Goal: Transaction & Acquisition: Book appointment/travel/reservation

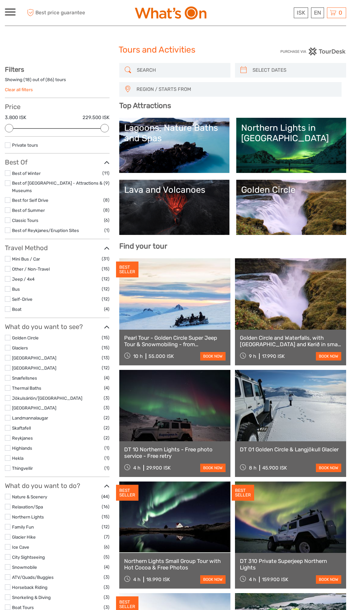
select select
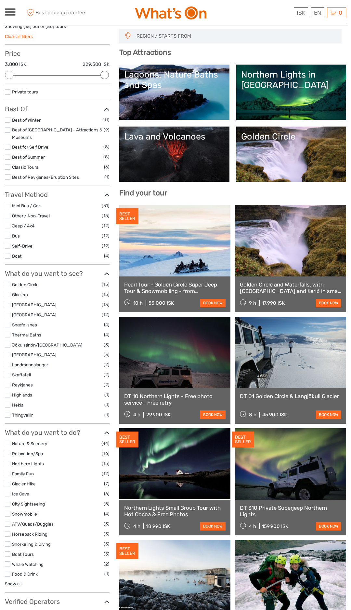
scroll to position [54, 0]
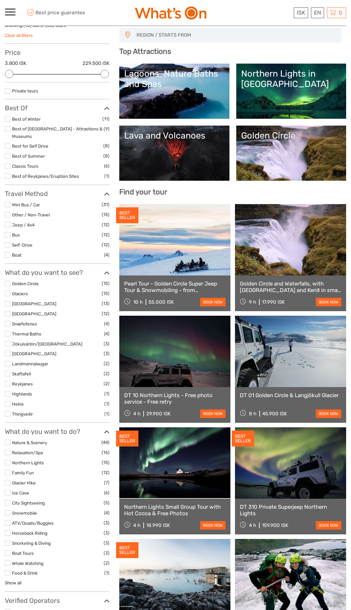
click at [65, 232] on label "Bus" at bounding box center [57, 235] width 90 height 7
click at [0, 0] on input "checkbox" at bounding box center [0, 0] width 0 height 0
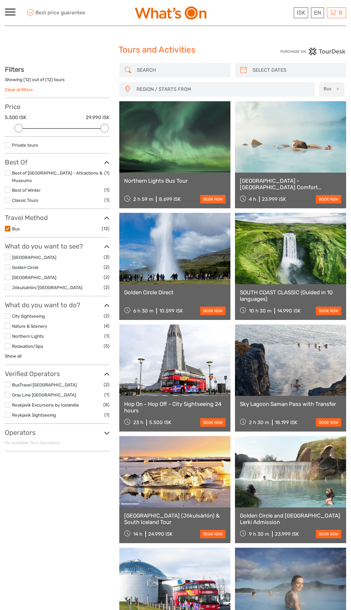
click at [8, 226] on label at bounding box center [8, 229] width 6 height 6
click at [0, 0] on input "checkbox" at bounding box center [0, 0] width 0 height 0
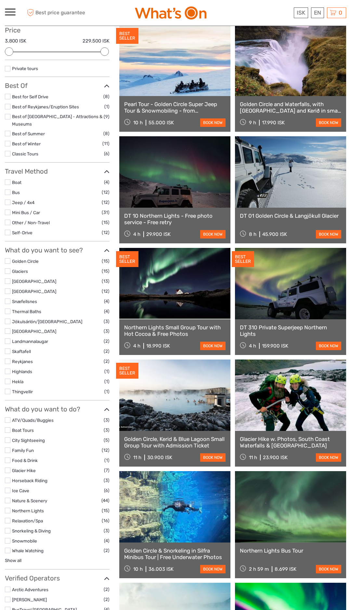
scroll to position [77, 0]
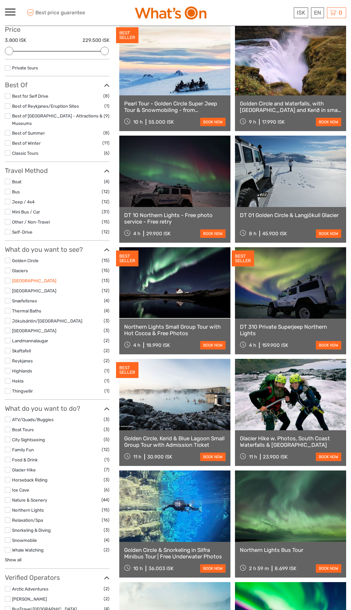
click at [24, 278] on link "[GEOGRAPHIC_DATA]" at bounding box center [34, 280] width 44 height 5
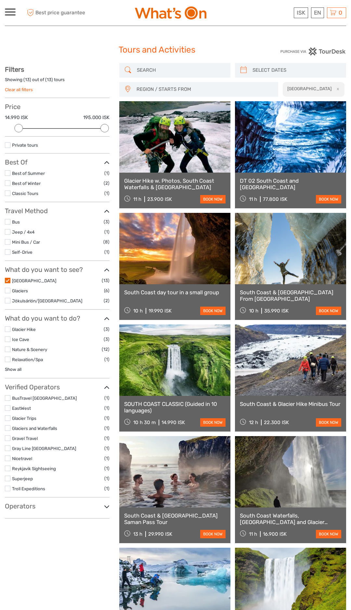
click at [165, 291] on link "South Coast day tour in a small group" at bounding box center [174, 292] width 101 height 6
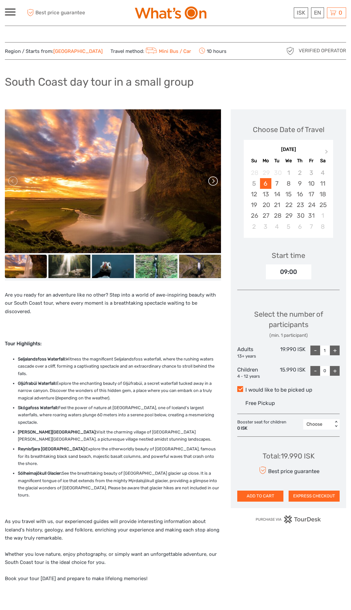
click at [212, 182] on link at bounding box center [212, 181] width 10 height 10
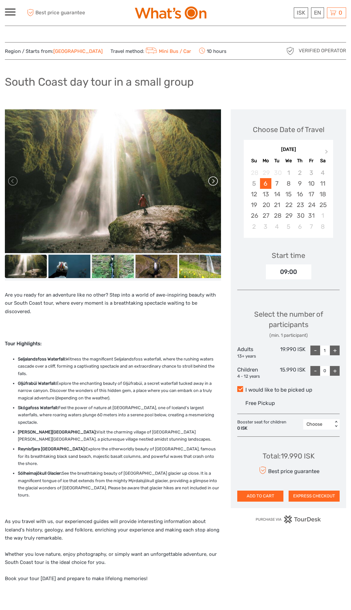
click at [213, 182] on link at bounding box center [212, 181] width 10 height 10
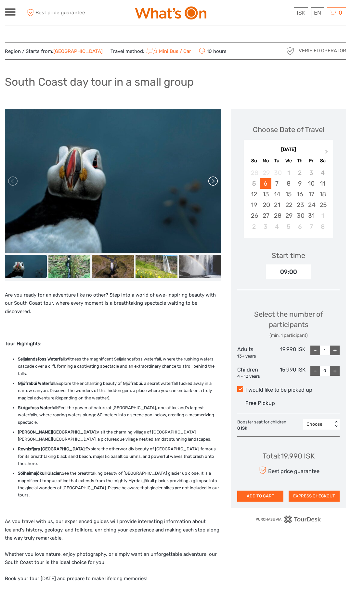
click at [210, 182] on link at bounding box center [212, 181] width 10 height 10
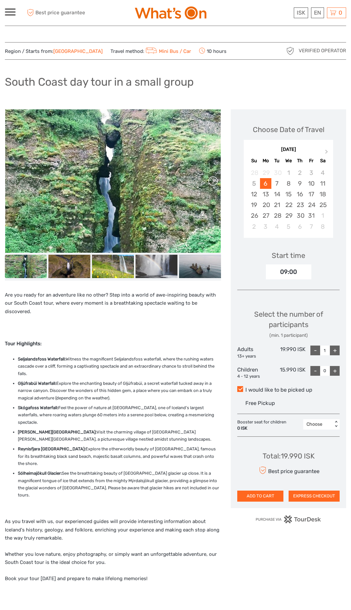
click at [209, 182] on link at bounding box center [212, 181] width 10 height 10
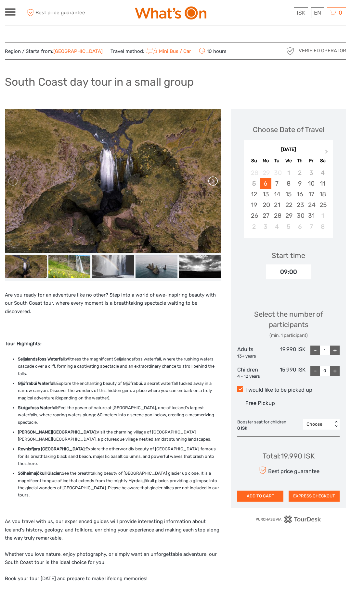
click at [211, 182] on link at bounding box center [212, 181] width 10 height 10
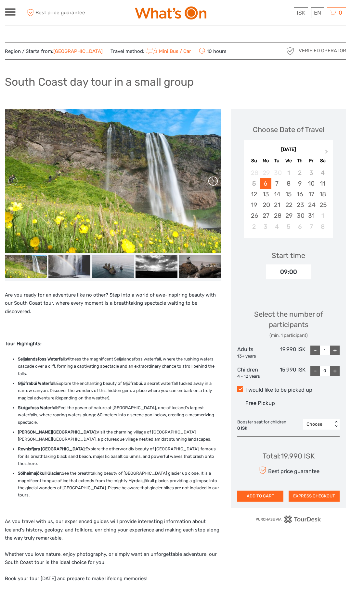
click at [212, 183] on link at bounding box center [212, 181] width 10 height 10
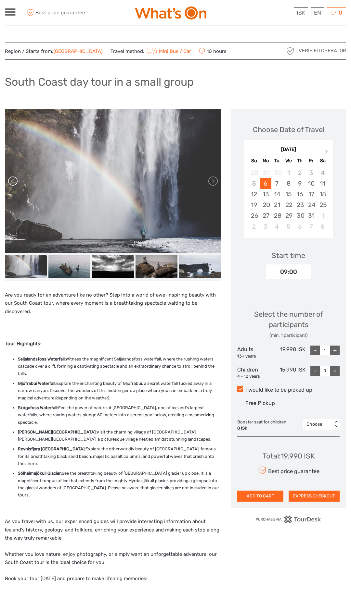
click at [17, 177] on link at bounding box center [13, 181] width 10 height 10
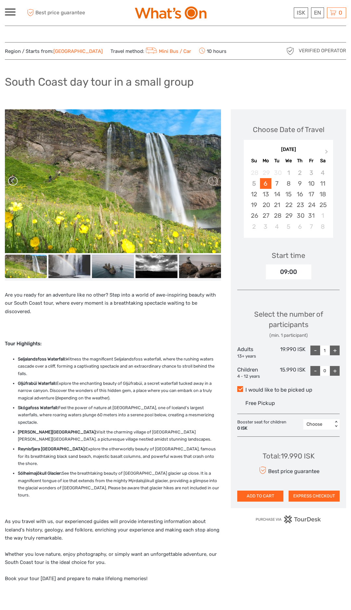
click at [15, 182] on link at bounding box center [13, 181] width 10 height 10
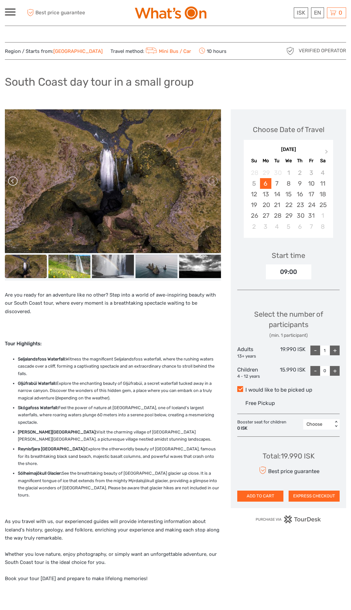
click at [17, 185] on link at bounding box center [13, 181] width 10 height 10
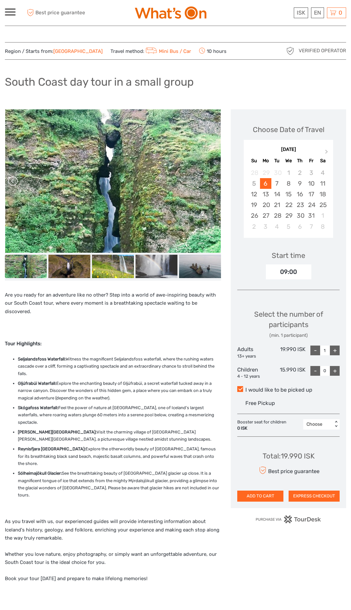
click at [18, 185] on link at bounding box center [13, 181] width 10 height 10
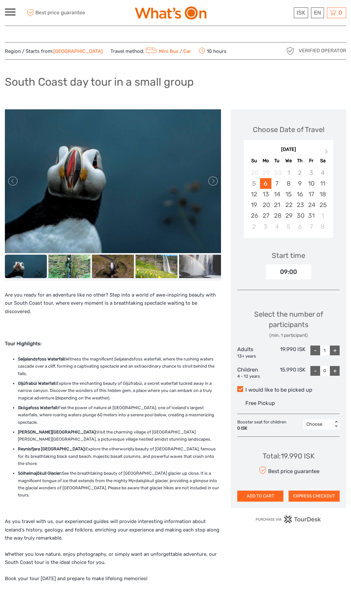
click at [22, 188] on img at bounding box center [113, 181] width 216 height 144
click at [22, 187] on img at bounding box center [113, 181] width 216 height 144
click at [18, 183] on link at bounding box center [13, 181] width 10 height 10
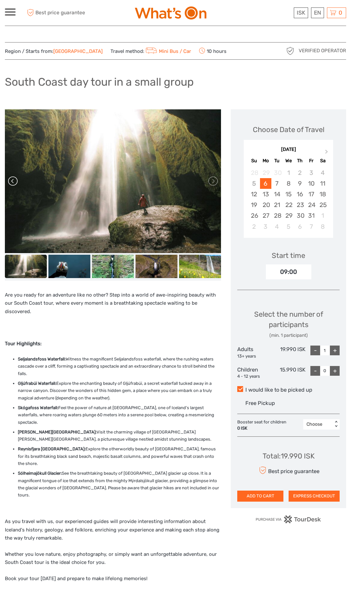
click at [14, 183] on link at bounding box center [13, 181] width 10 height 10
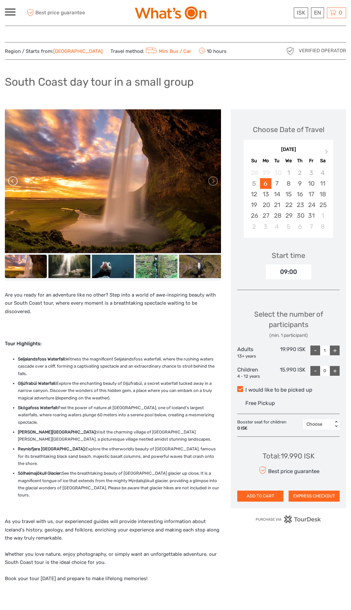
click at [14, 182] on link at bounding box center [13, 181] width 10 height 10
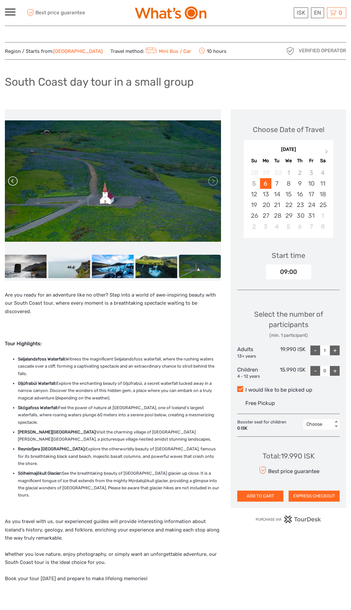
click at [15, 180] on link at bounding box center [13, 181] width 10 height 10
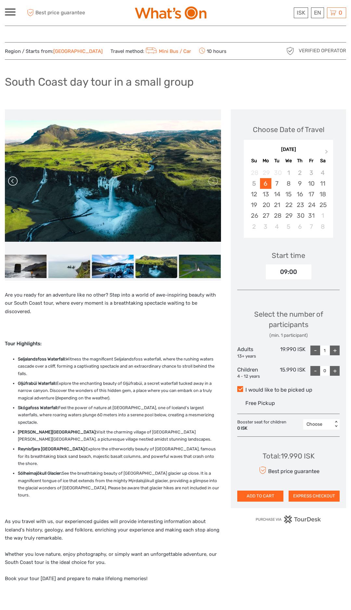
click at [17, 179] on link at bounding box center [13, 181] width 10 height 10
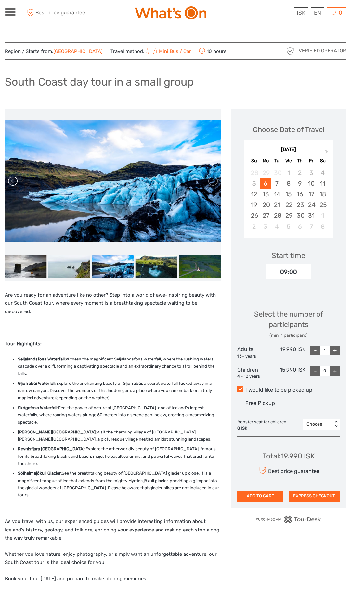
click at [13, 177] on link at bounding box center [13, 181] width 10 height 10
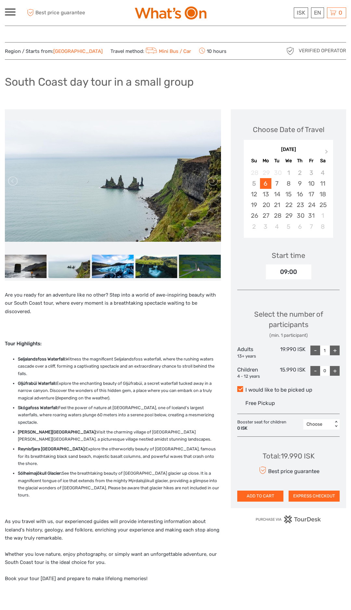
click at [17, 172] on img at bounding box center [113, 180] width 216 height 121
click at [13, 177] on link at bounding box center [13, 181] width 10 height 10
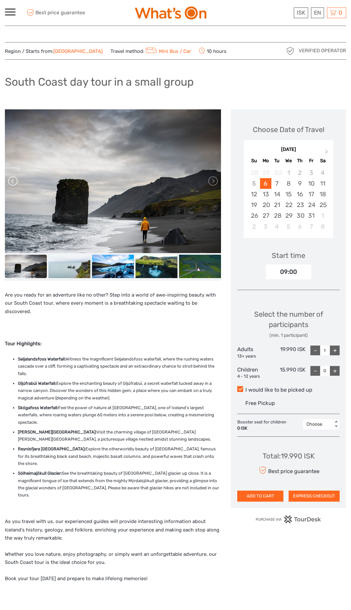
click at [12, 177] on link at bounding box center [13, 181] width 10 height 10
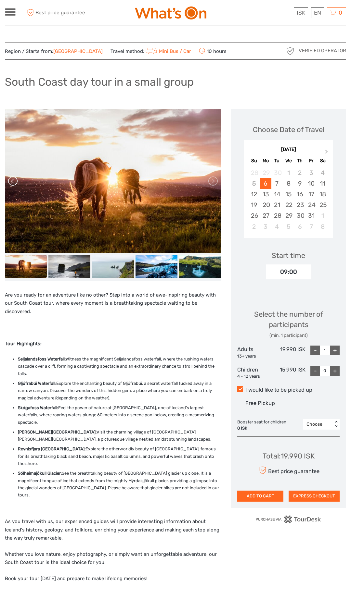
click at [13, 176] on link at bounding box center [13, 181] width 10 height 10
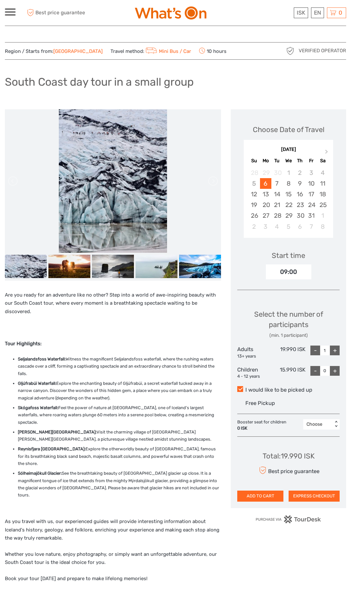
click at [14, 14] on span at bounding box center [10, 14] width 11 height 1
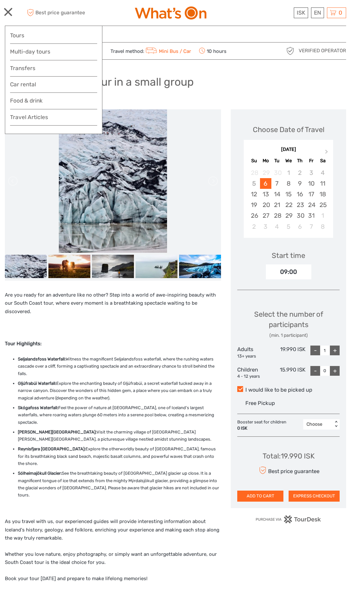
click at [157, 11] on img at bounding box center [170, 12] width 71 height 13
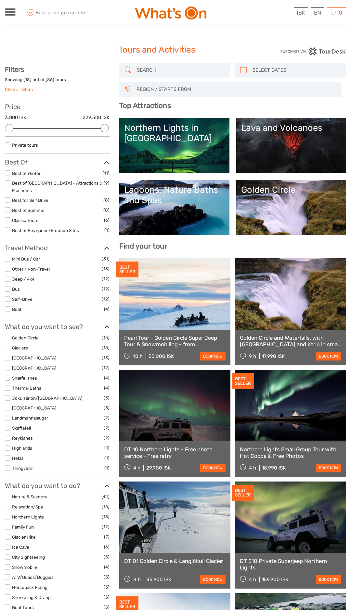
select select
